Goal: Find specific page/section: Find specific page/section

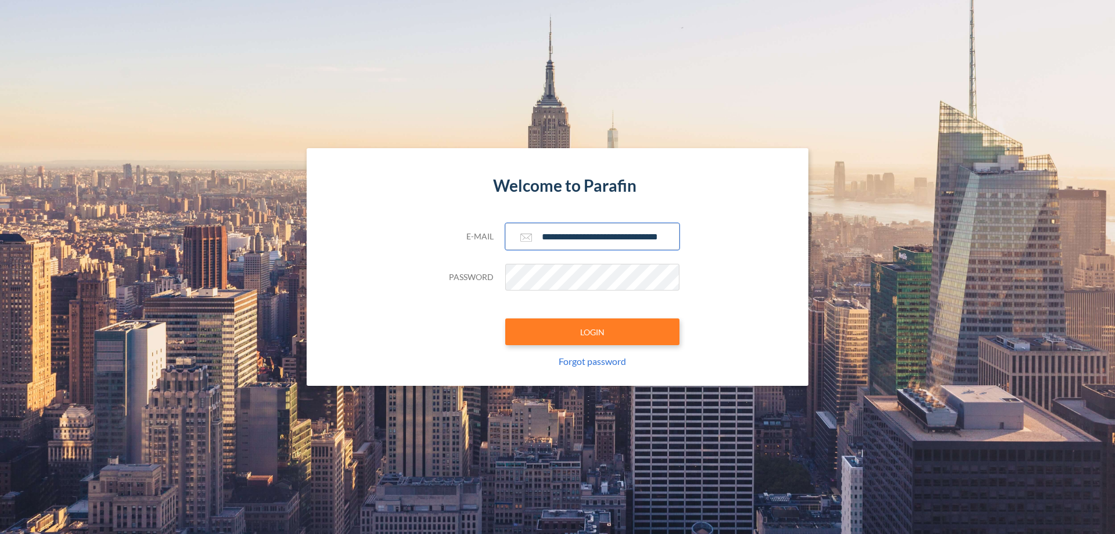
type input "**********"
click at [593, 332] on button "LOGIN" at bounding box center [592, 331] width 174 height 27
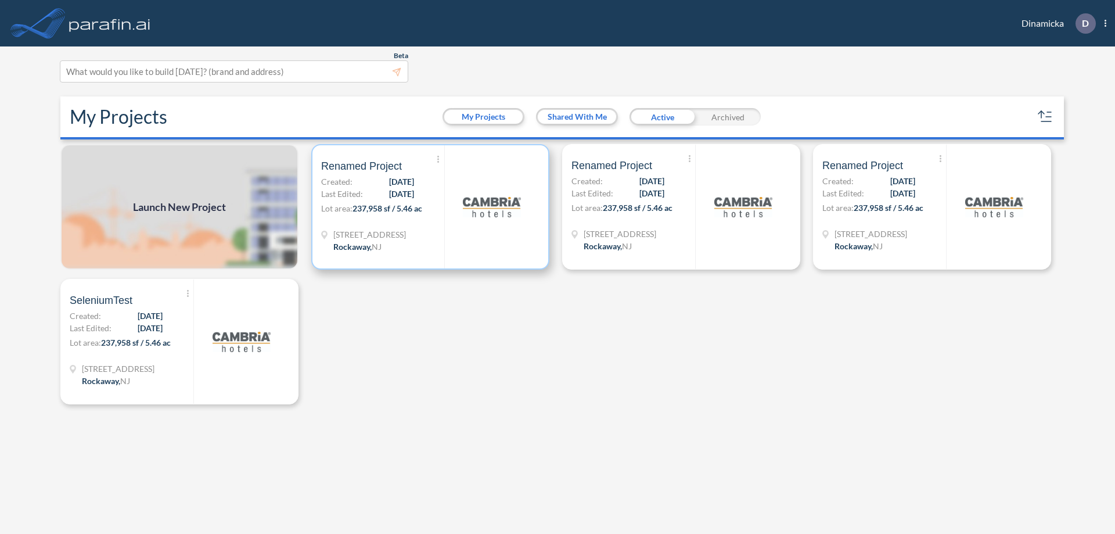
scroll to position [3, 0]
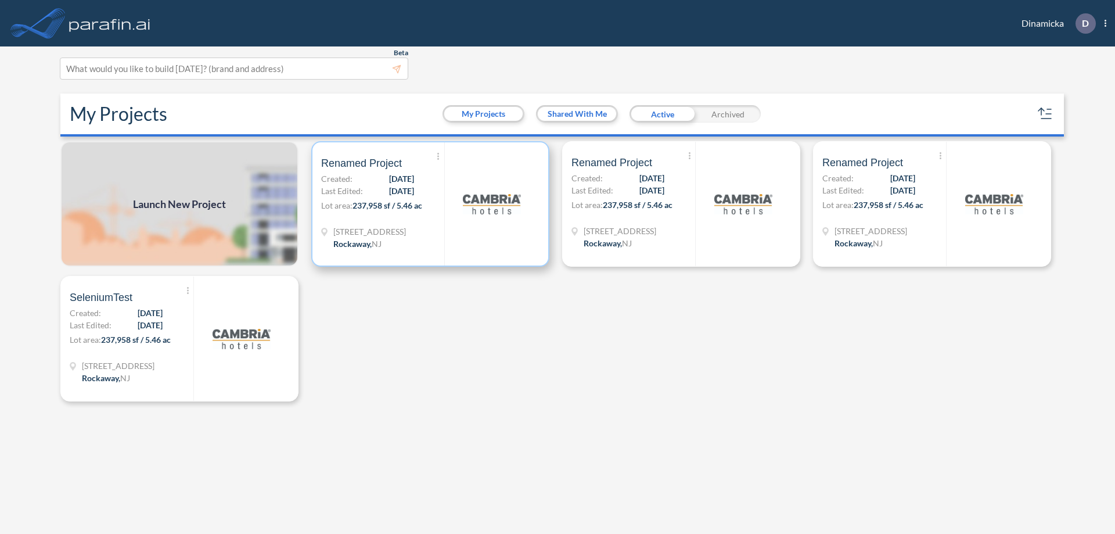
click at [430, 204] on p "Lot area: 237,958 sf / 5.46 ac" at bounding box center [382, 207] width 123 height 17
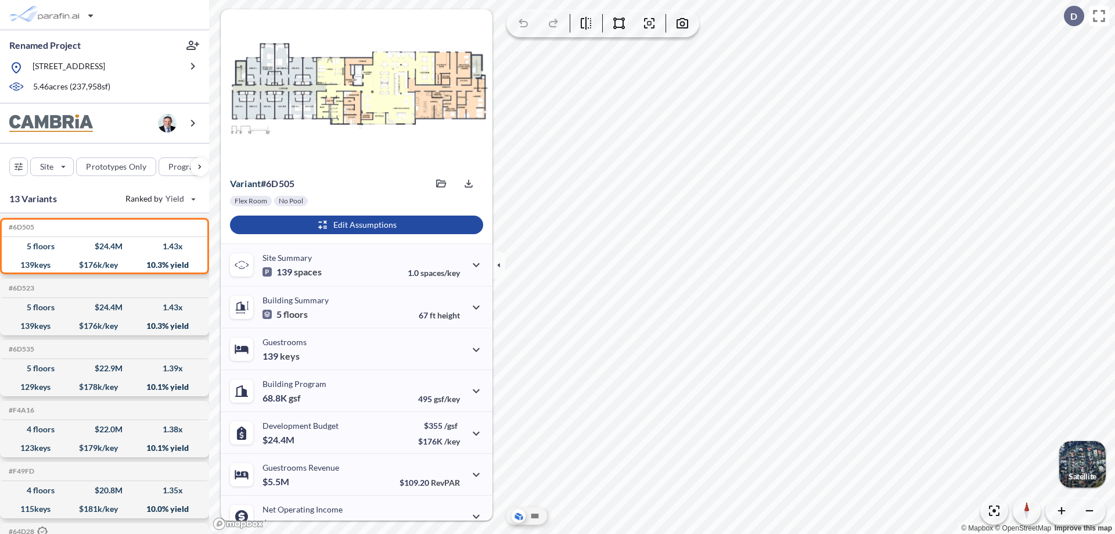
scroll to position [59, 0]
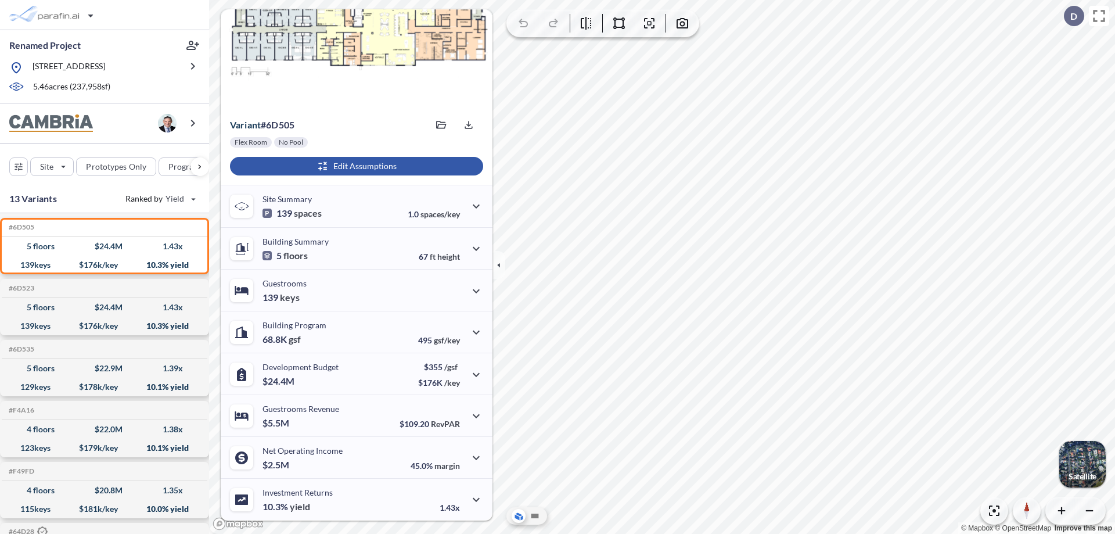
click at [355, 166] on div "button" at bounding box center [356, 166] width 253 height 19
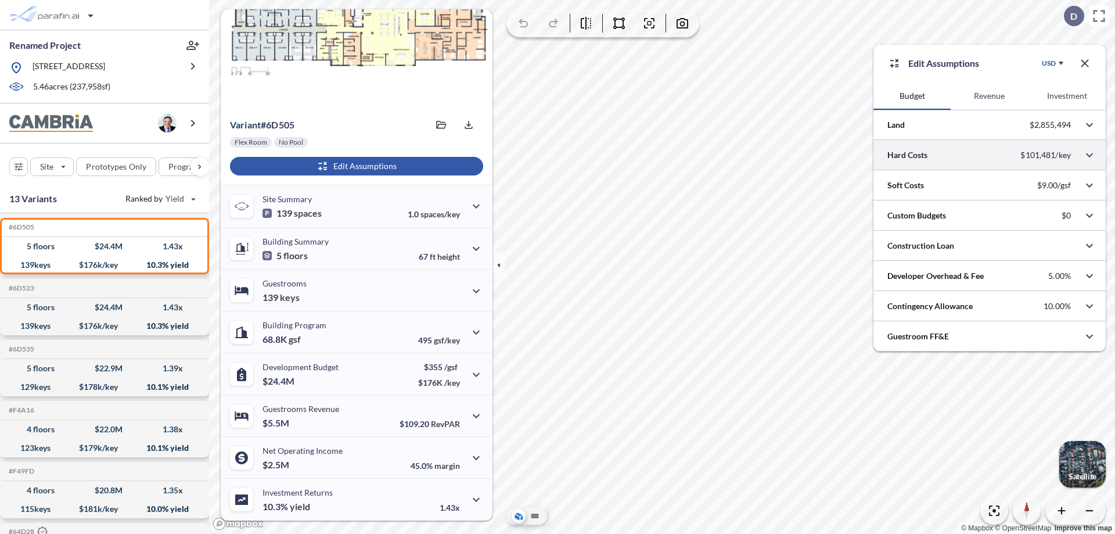
click at [990, 155] on div at bounding box center [990, 155] width 232 height 30
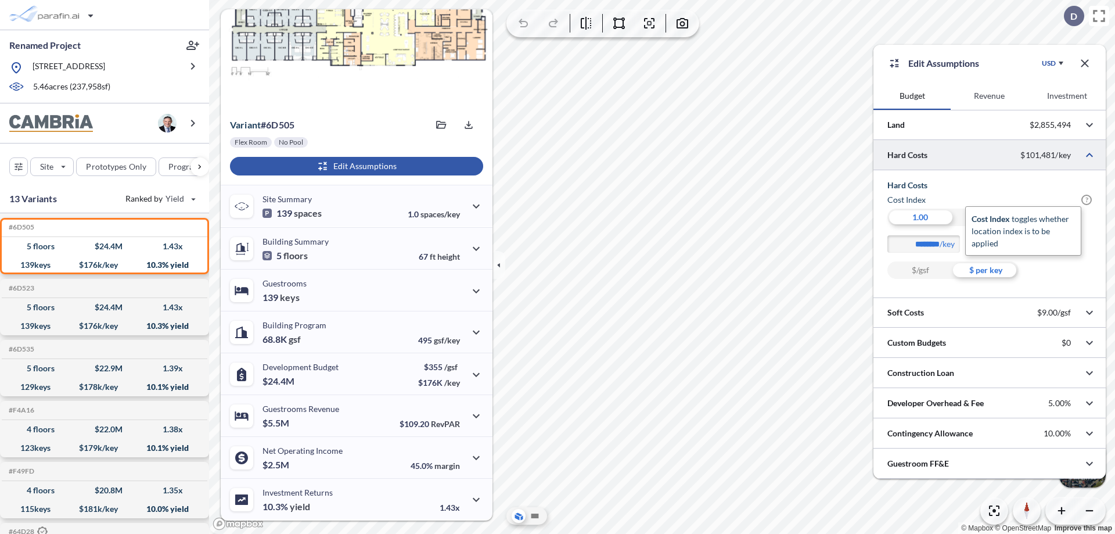
click at [1087, 200] on span "?" at bounding box center [1087, 200] width 10 height 10
